Goal: Task Accomplishment & Management: Use online tool/utility

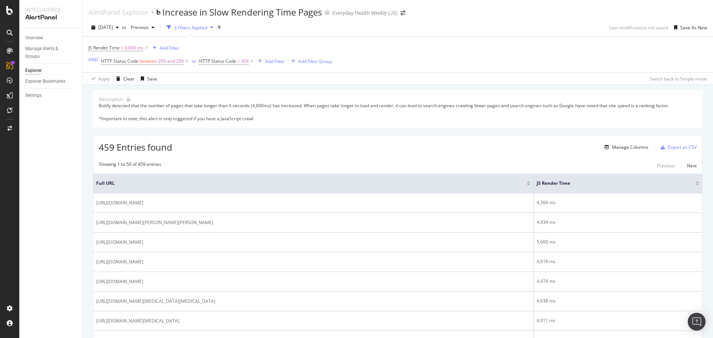
scroll to position [111, 0]
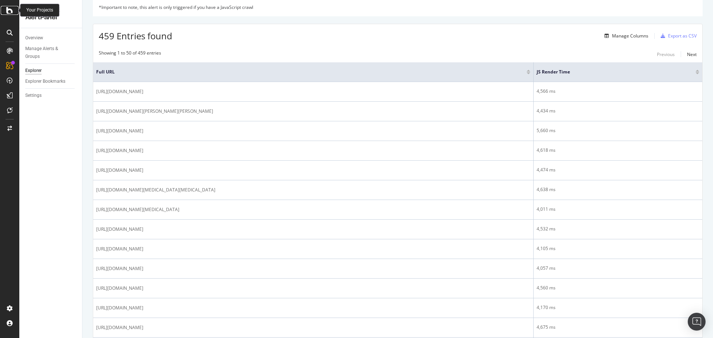
click at [9, 13] on icon at bounding box center [9, 10] width 7 height 9
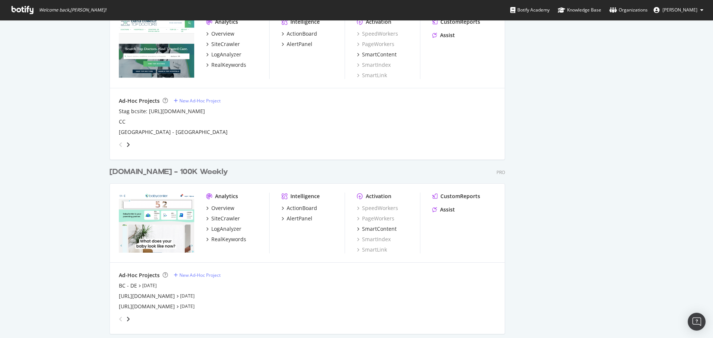
scroll to position [965, 0]
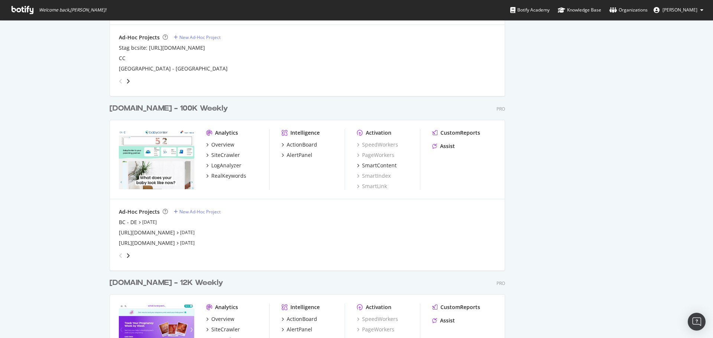
click at [153, 112] on div "[DOMAIN_NAME] - 100K Weekly" at bounding box center [169, 108] width 118 height 11
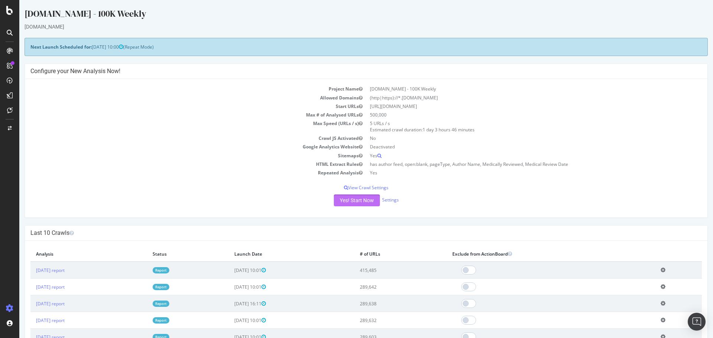
click at [359, 203] on button "Yes! Start Now" at bounding box center [357, 201] width 46 height 12
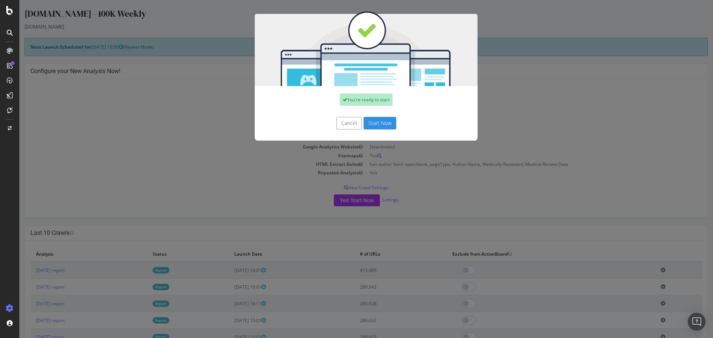
click at [370, 127] on button "Start Now" at bounding box center [379, 123] width 33 height 13
